Goal: Information Seeking & Learning: Learn about a topic

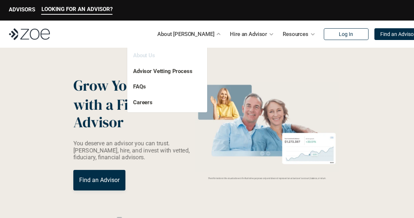
click at [154, 55] on link "About Us" at bounding box center [144, 55] width 22 height 7
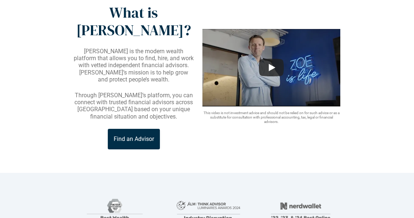
scroll to position [68, 0]
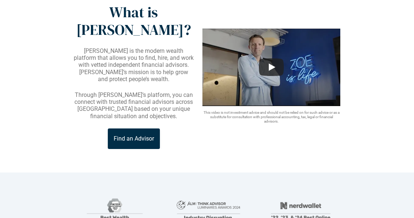
click at [141, 135] on p "Find an Advisor" at bounding box center [134, 138] width 40 height 7
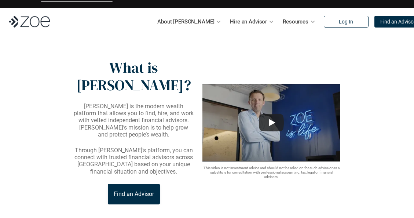
scroll to position [0, 0]
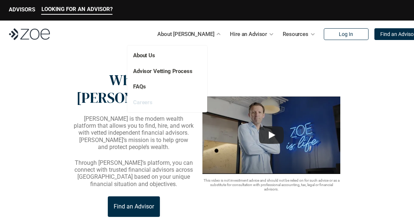
click at [150, 101] on link "Careers" at bounding box center [142, 102] width 19 height 7
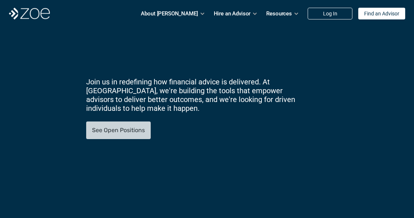
scroll to position [91, 0]
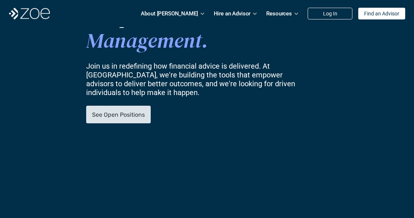
click at [130, 116] on p "See Open Positions" at bounding box center [118, 114] width 53 height 7
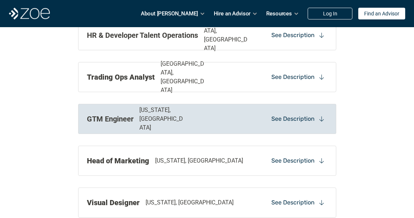
scroll to position [762, 0]
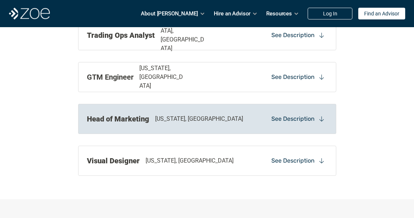
click at [280, 117] on p "See Description" at bounding box center [293, 119] width 43 height 8
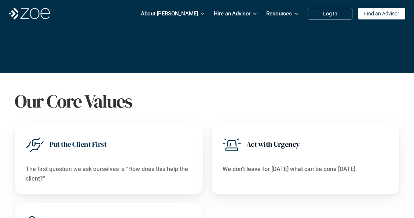
scroll to position [345, 0]
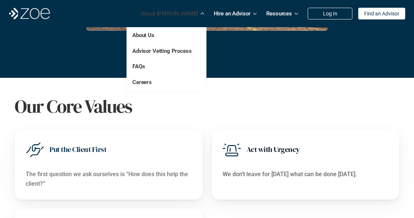
click at [141, 62] on p "FAQs" at bounding box center [154, 66] width 44 height 8
click at [139, 67] on link "FAQs" at bounding box center [138, 66] width 12 height 7
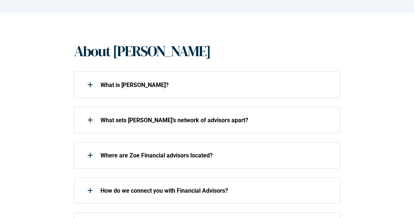
scroll to position [149, 0]
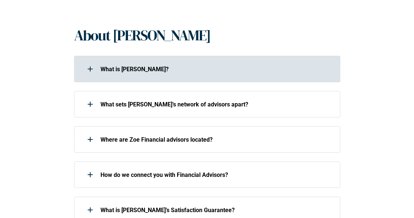
click at [119, 70] on p "What is [PERSON_NAME]?" at bounding box center [217, 69] width 233 height 7
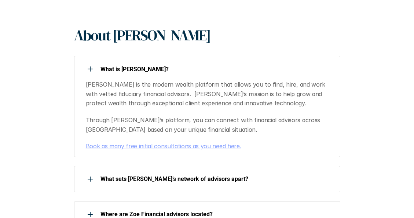
scroll to position [195, 0]
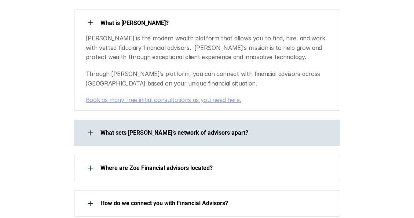
click at [146, 134] on p "What sets [PERSON_NAME]’s network of advisors apart?" at bounding box center [217, 132] width 233 height 7
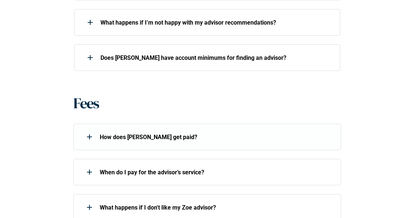
scroll to position [775, 0]
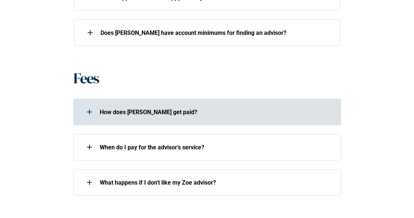
click at [138, 109] on p "How does [PERSON_NAME] get paid?" at bounding box center [216, 112] width 233 height 7
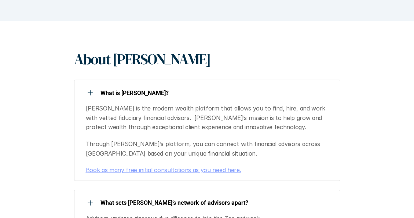
scroll to position [0, 0]
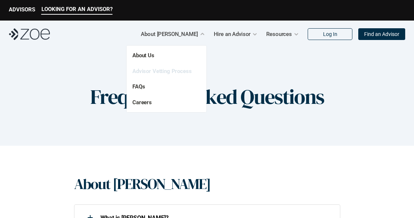
click at [168, 74] on link "Advisor Vetting Process" at bounding box center [161, 71] width 59 height 7
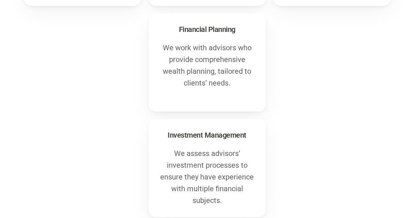
scroll to position [422, 0]
click at [210, 175] on p "We assess advisors’ investment processes to ensure they have experience with mu…" at bounding box center [207, 177] width 95 height 59
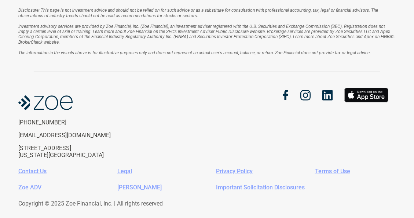
scroll to position [803, 0]
drag, startPoint x: 19, startPoint y: 135, endPoint x: 75, endPoint y: 134, distance: 55.8
click at [75, 134] on p "[EMAIL_ADDRESS][DOMAIN_NAME]" at bounding box center [78, 134] width 120 height 7
copy p "[EMAIL_ADDRESS][DOMAIN_NAME]"
click at [37, 170] on link "Contact Us" at bounding box center [32, 170] width 28 height 7
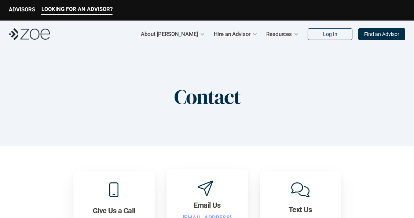
drag, startPoint x: 53, startPoint y: 33, endPoint x: 24, endPoint y: 32, distance: 29.0
click at [24, 32] on div "About [PERSON_NAME] Hire an Advisor Resources Log In Find an Advisor" at bounding box center [207, 34] width 414 height 27
